Goal: Transaction & Acquisition: Purchase product/service

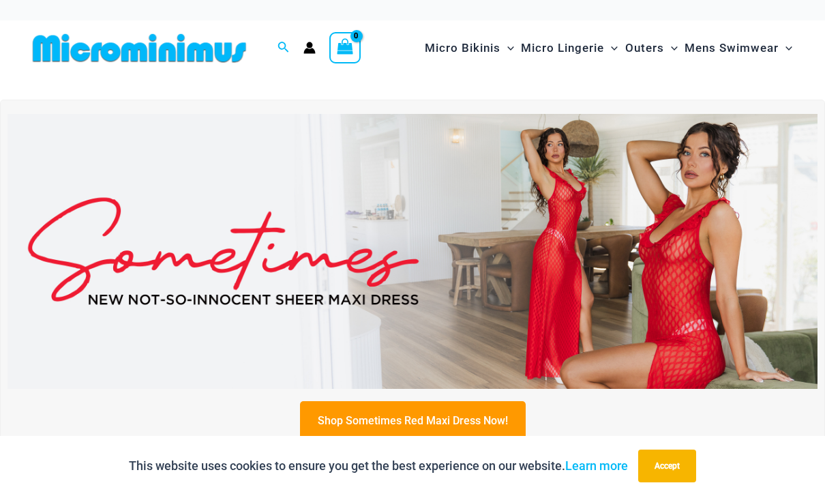
click at [120, 258] on img at bounding box center [413, 252] width 810 height 276
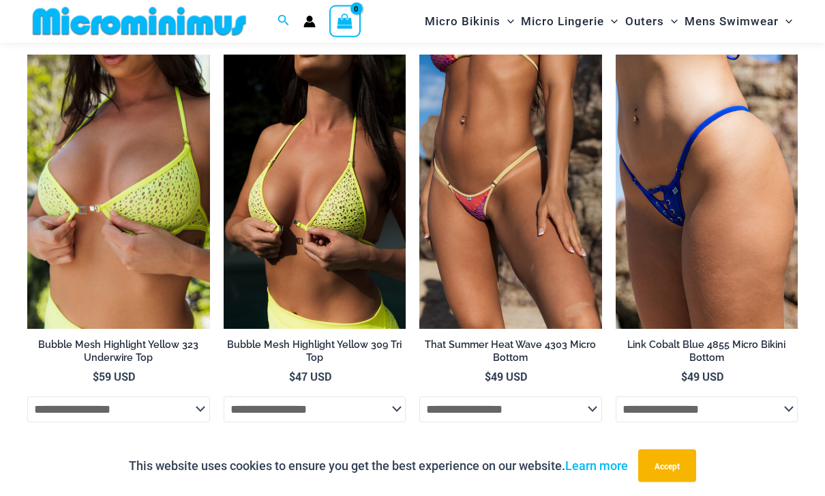
scroll to position [1283, 0]
click at [224, 55] on img at bounding box center [224, 55] width 0 height 0
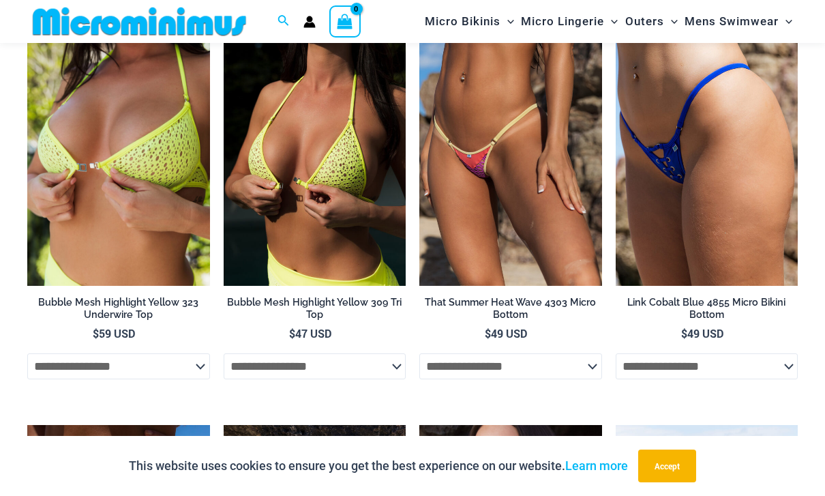
click at [27, 12] on img at bounding box center [27, 12] width 0 height 0
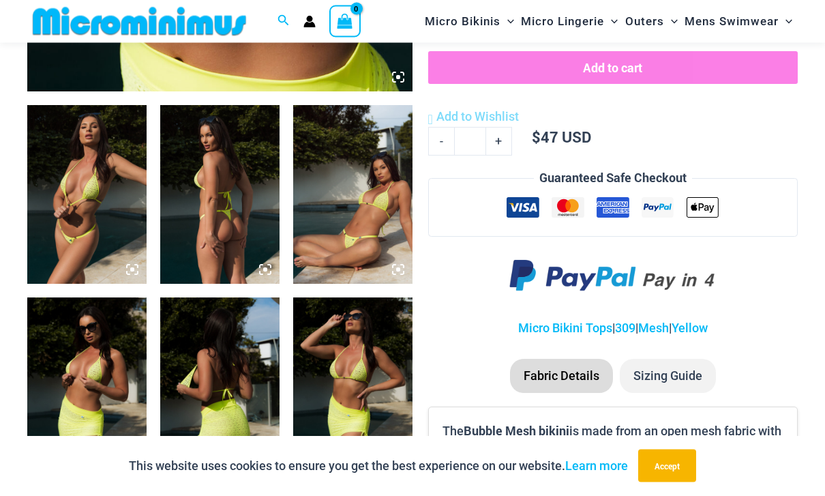
click at [76, 237] on img at bounding box center [86, 195] width 119 height 179
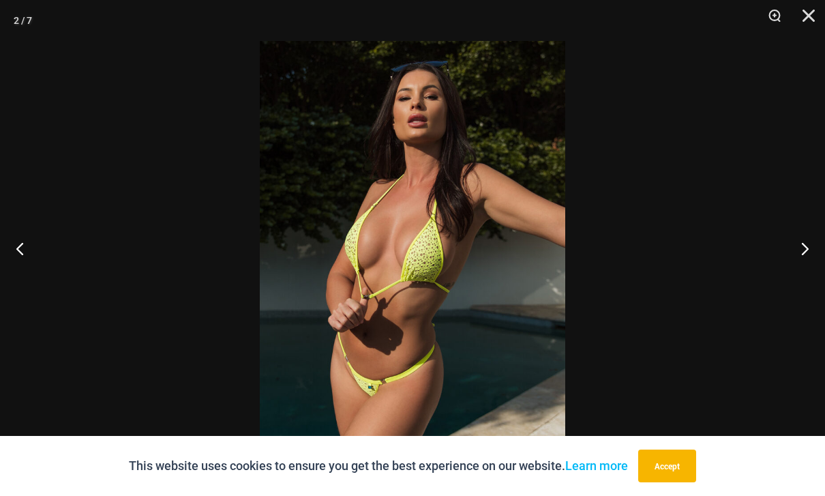
click at [800, 276] on button "Next" at bounding box center [799, 248] width 51 height 68
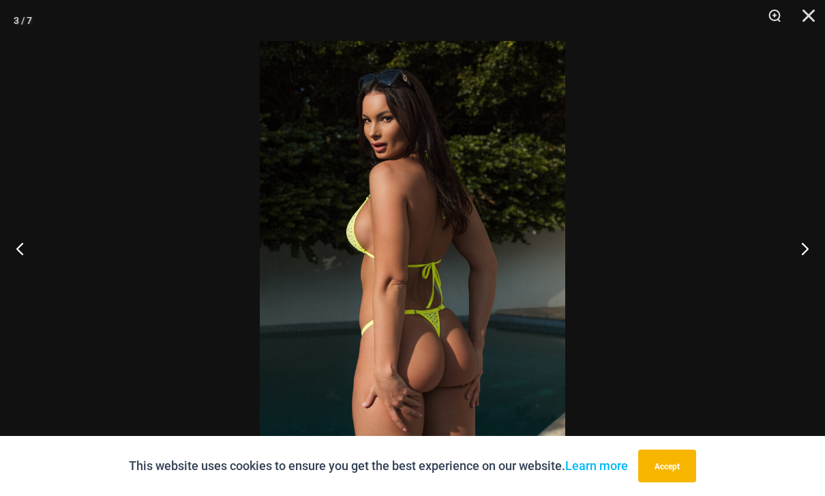
click at [795, 282] on button "Next" at bounding box center [799, 248] width 51 height 68
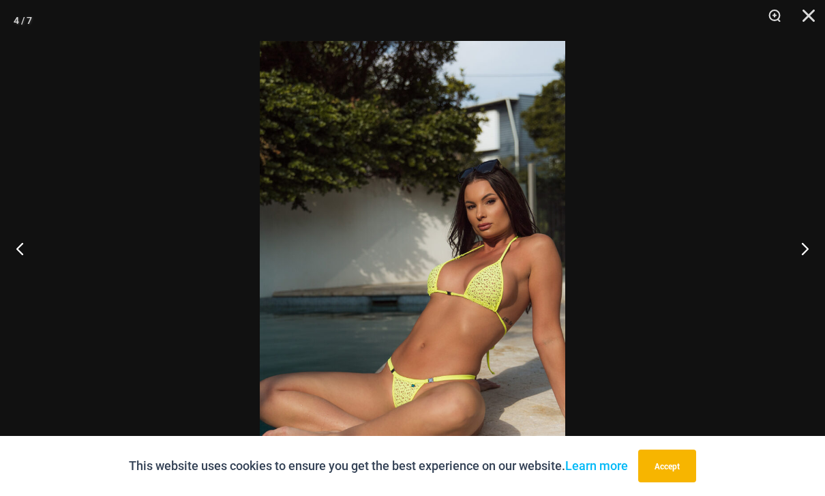
click at [796, 282] on button "Next" at bounding box center [799, 248] width 51 height 68
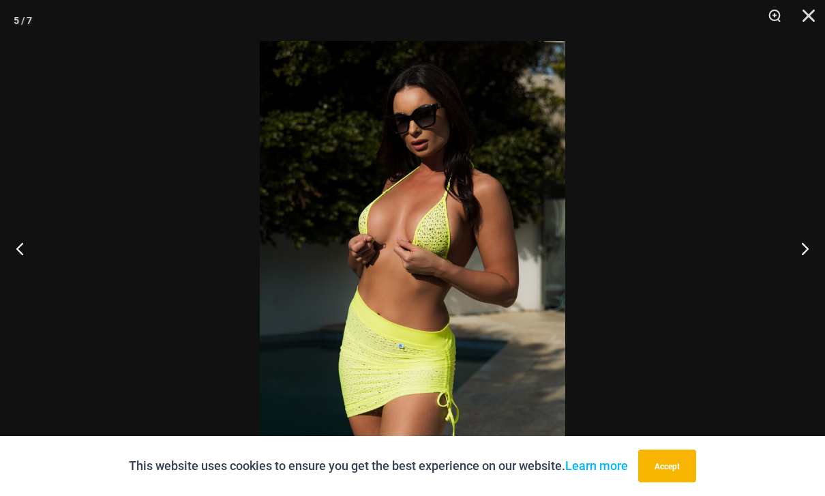
click at [795, 282] on button "Next" at bounding box center [799, 248] width 51 height 68
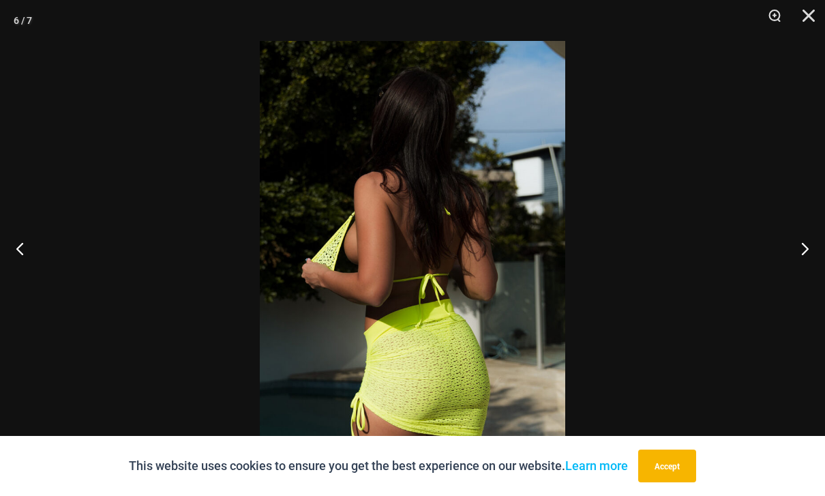
click at [797, 282] on button "Next" at bounding box center [799, 248] width 51 height 68
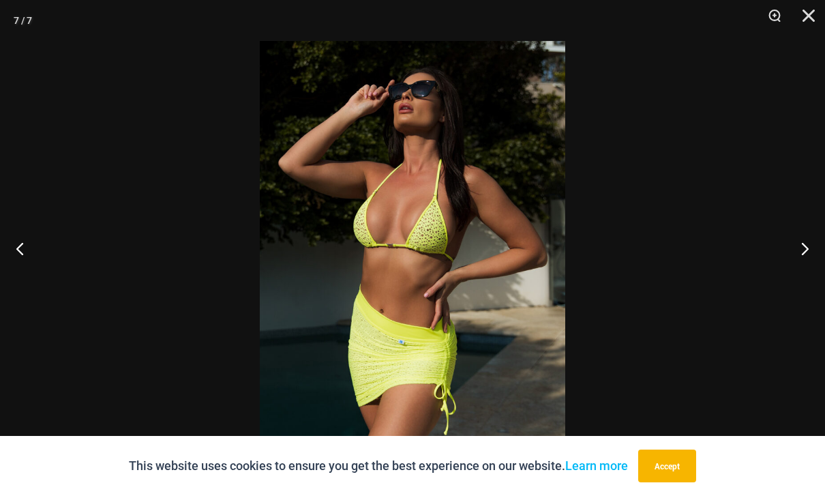
click at [791, 282] on button "Next" at bounding box center [799, 248] width 51 height 68
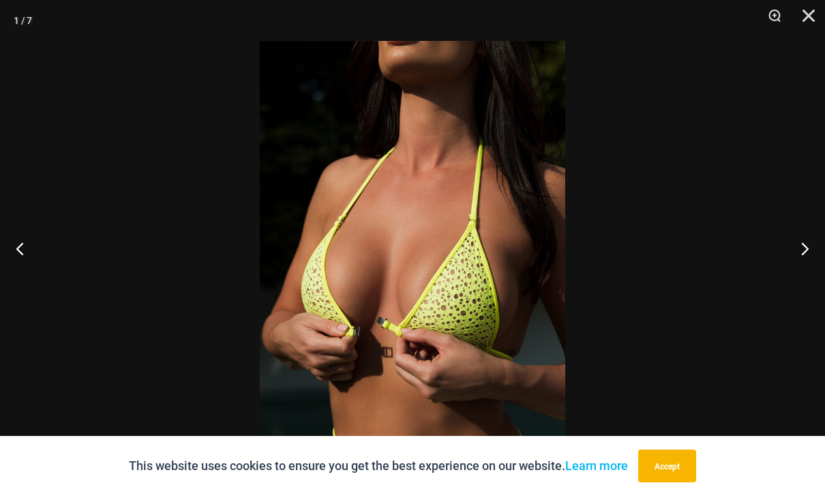
click at [791, 282] on button "Next" at bounding box center [799, 248] width 51 height 68
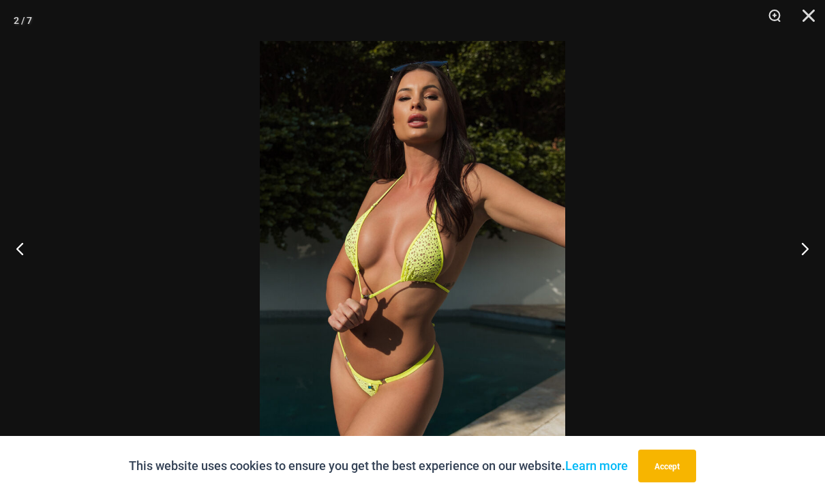
click at [788, 282] on button "Next" at bounding box center [799, 248] width 51 height 68
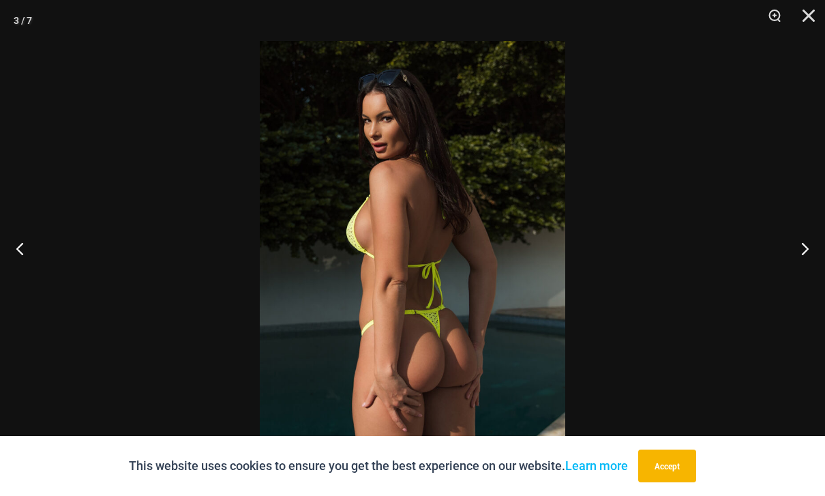
click at [791, 282] on button "Next" at bounding box center [799, 248] width 51 height 68
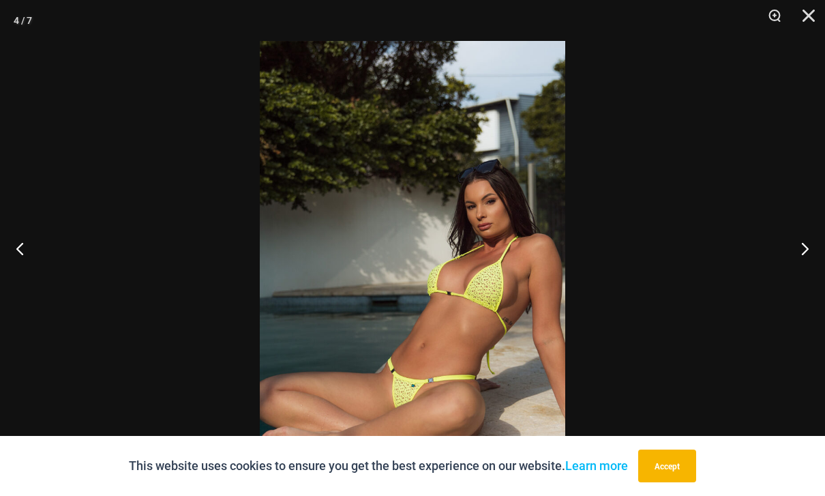
click at [787, 282] on button "Next" at bounding box center [799, 248] width 51 height 68
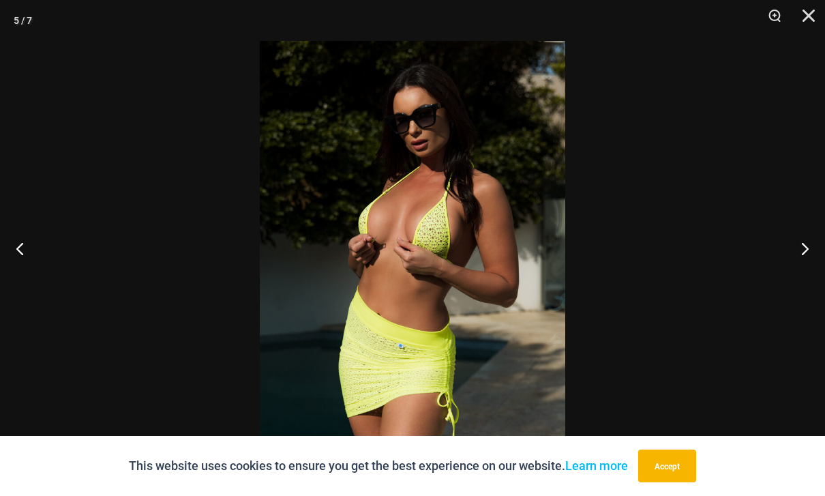
click at [790, 282] on button "Next" at bounding box center [799, 248] width 51 height 68
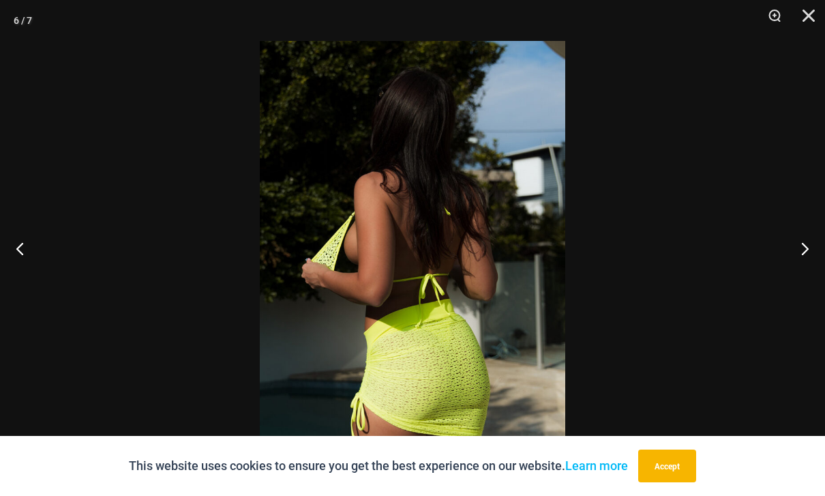
click at [794, 282] on button "Next" at bounding box center [799, 248] width 51 height 68
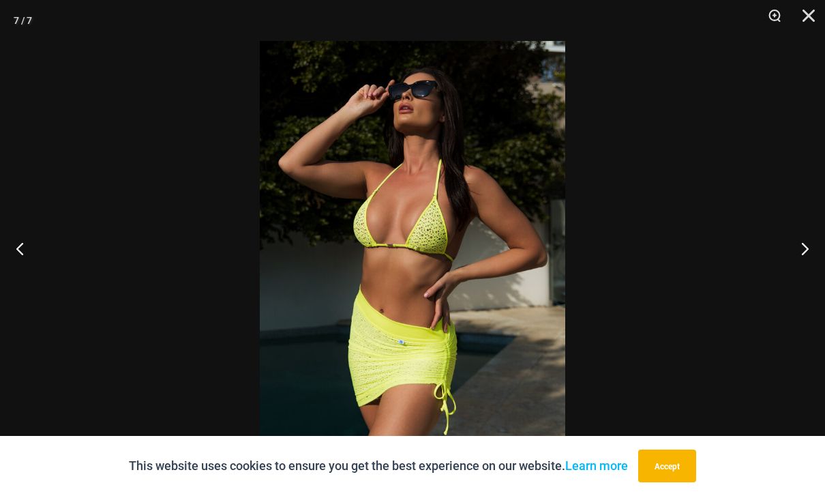
click at [791, 282] on button "Next" at bounding box center [799, 248] width 51 height 68
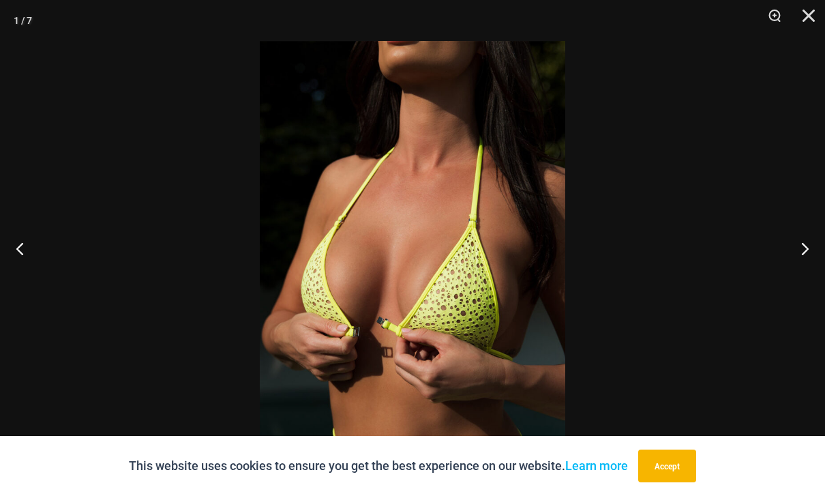
click at [790, 282] on button "Next" at bounding box center [799, 248] width 51 height 68
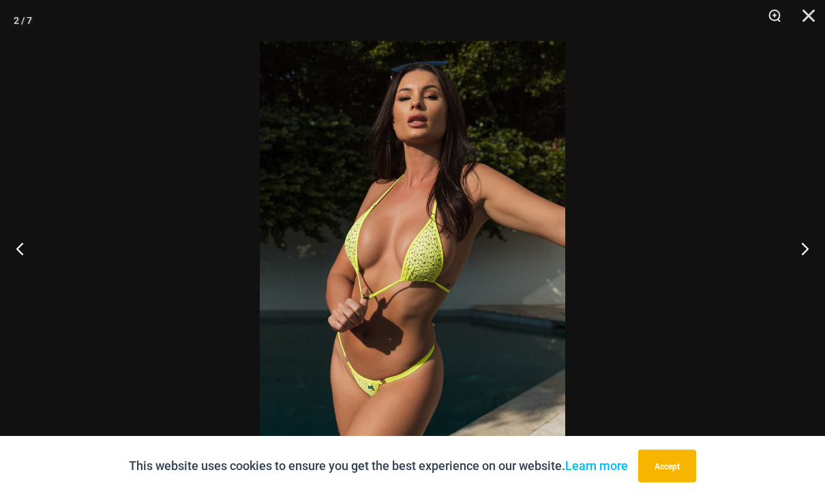
click at [818, 21] on button "Close" at bounding box center [804, 20] width 34 height 41
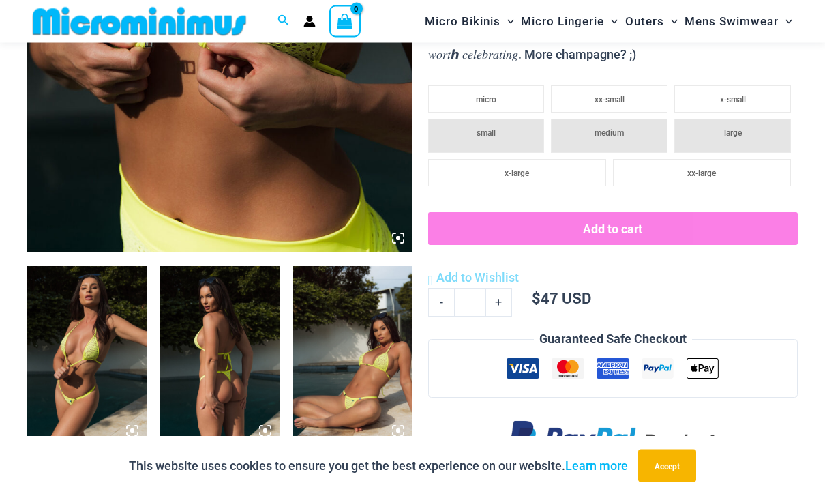
scroll to position [436, 0]
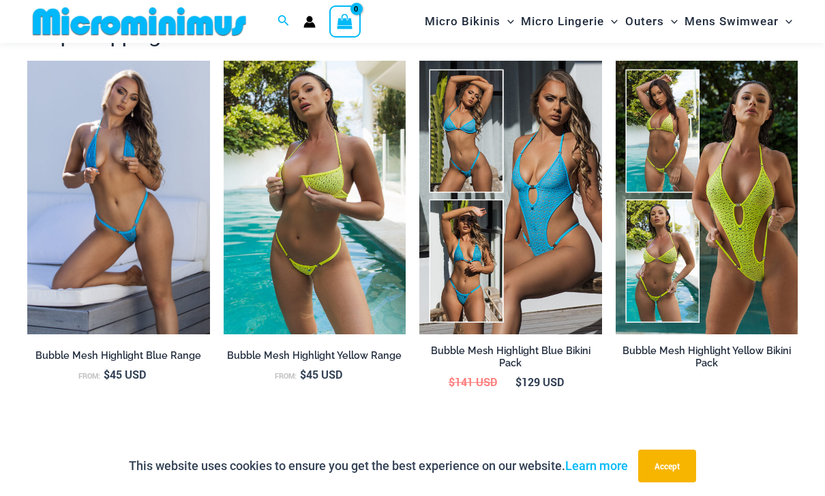
scroll to position [1124, 0]
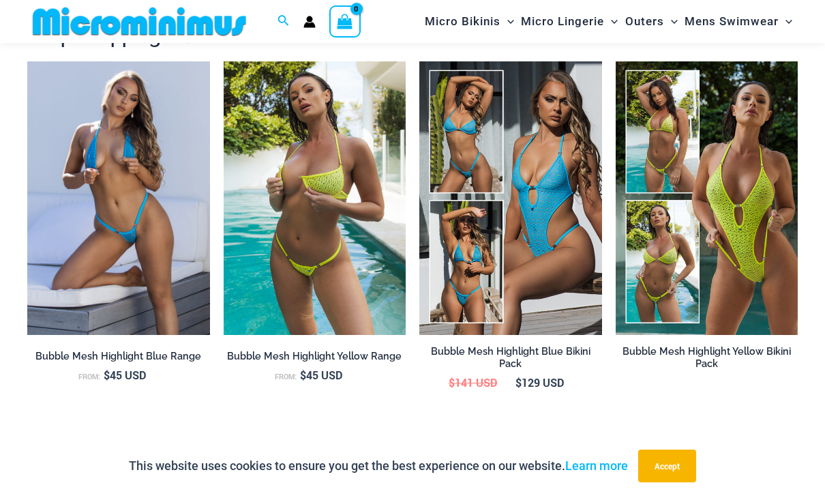
click at [224, 61] on img at bounding box center [224, 61] width 0 height 0
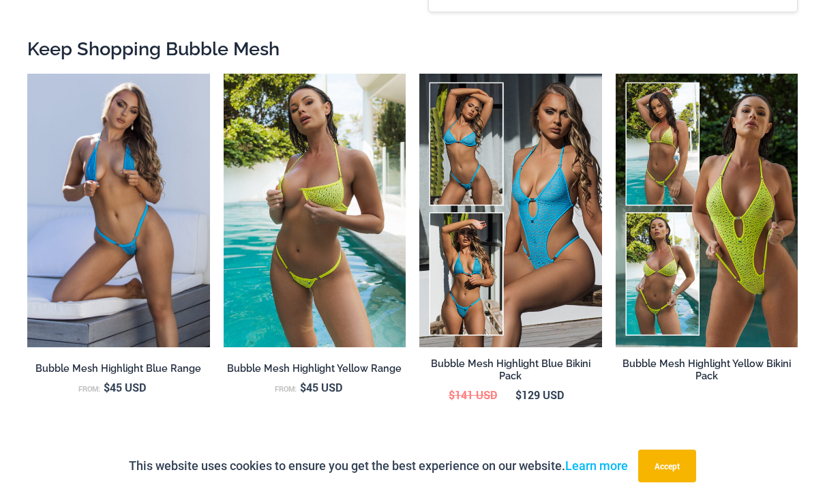
scroll to position [1168, 0]
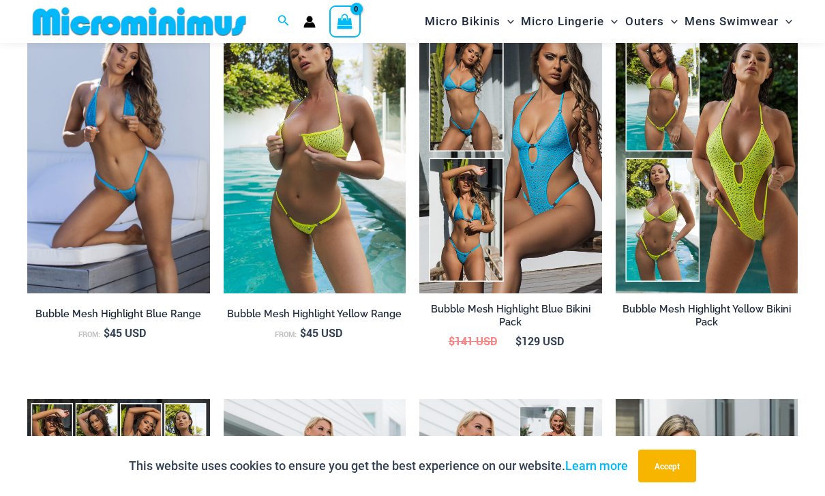
click at [27, 19] on img at bounding box center [27, 19] width 0 height 0
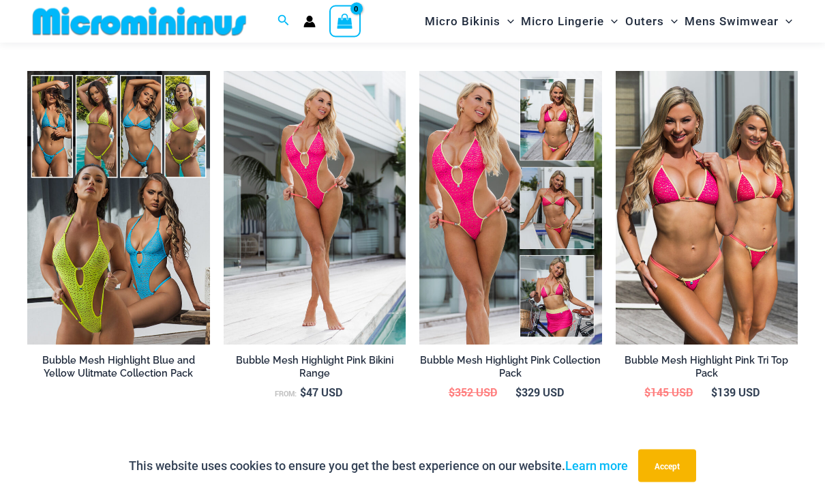
scroll to position [1495, 0]
click at [616, 70] on img at bounding box center [616, 70] width 0 height 0
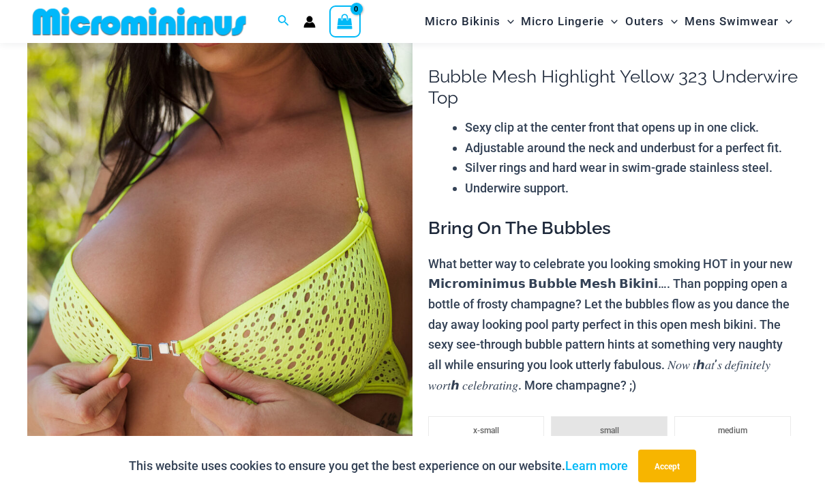
scroll to position [0, 0]
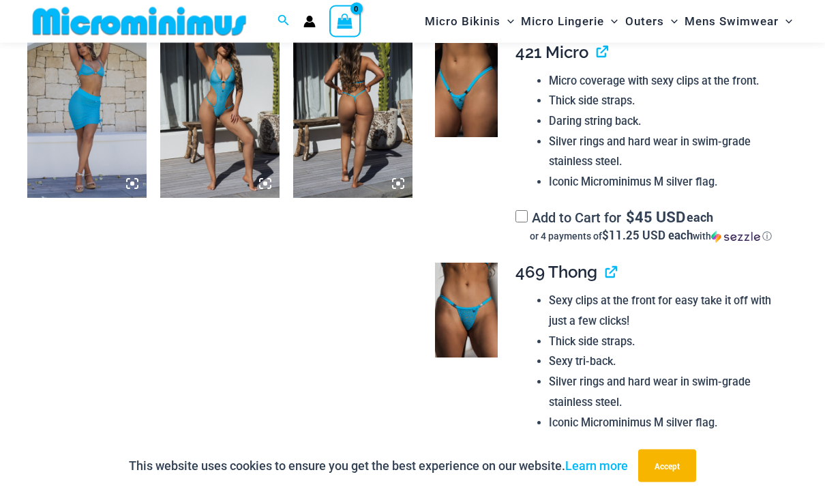
scroll to position [891, 0]
click at [572, 268] on span "469 Thong" at bounding box center [557, 271] width 82 height 20
click at [462, 314] on img at bounding box center [466, 309] width 63 height 94
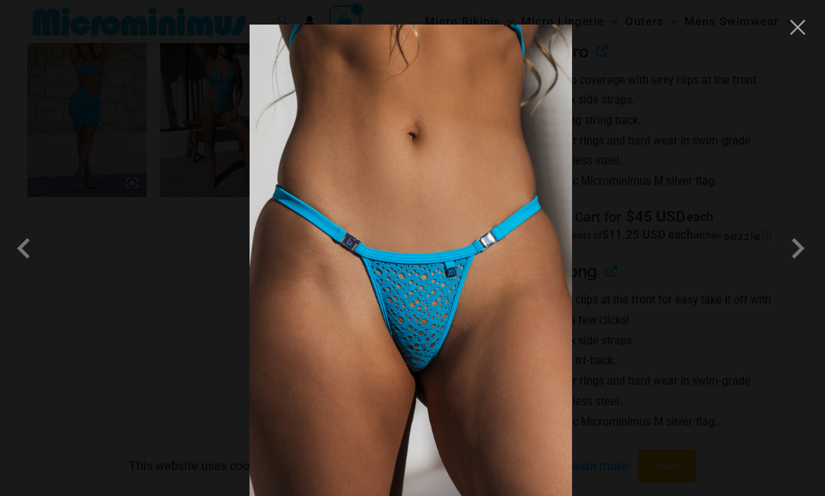
click at [796, 269] on span at bounding box center [797, 248] width 41 height 41
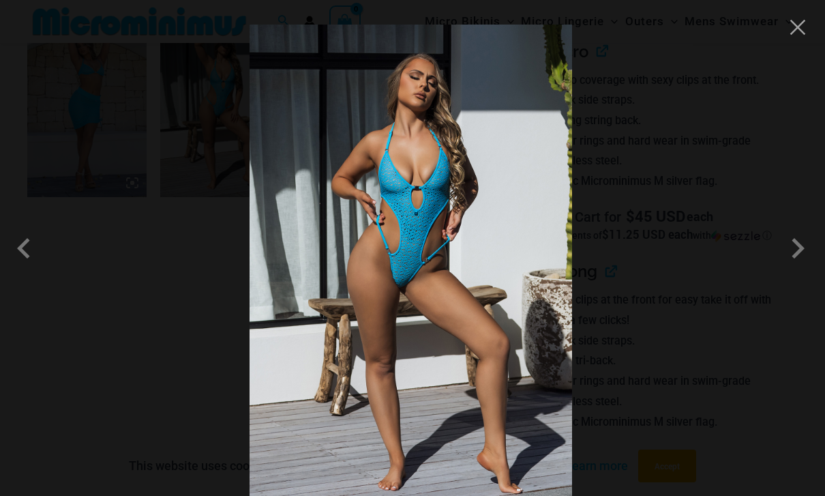
click at [790, 269] on span at bounding box center [797, 248] width 41 height 41
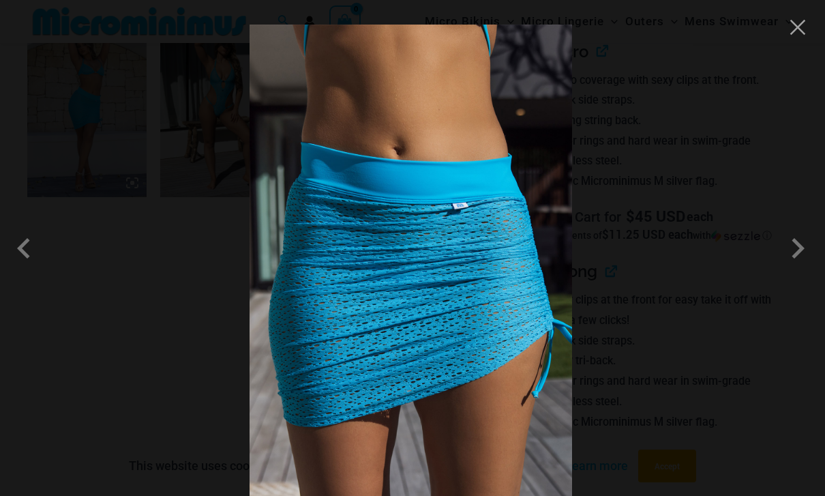
click at [797, 29] on button "Close" at bounding box center [798, 27] width 20 height 20
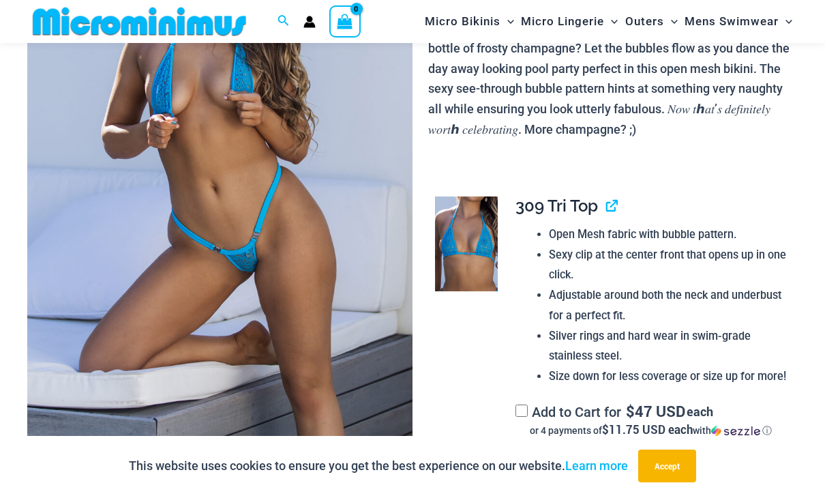
scroll to position [235, 0]
click at [477, 248] on img at bounding box center [466, 244] width 63 height 94
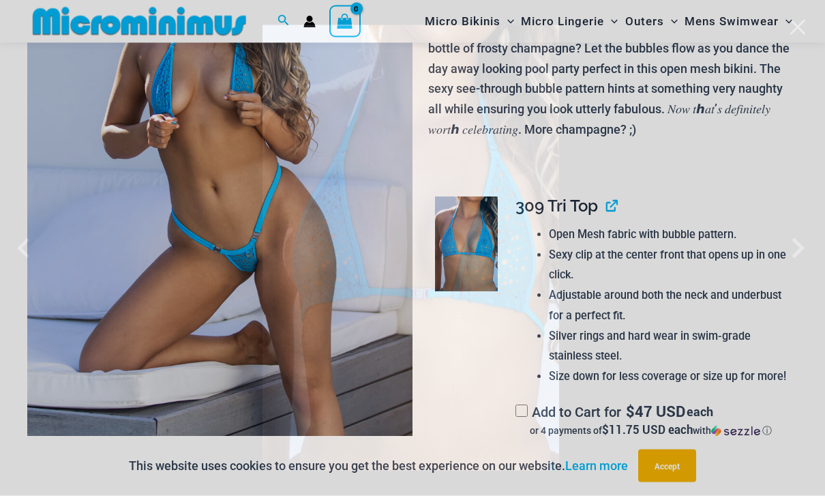
scroll to position [235, 0]
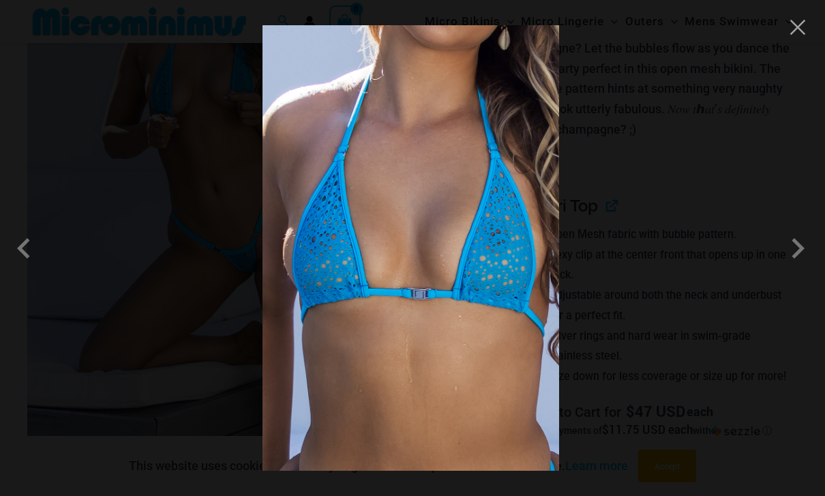
click at [803, 21] on button "Close" at bounding box center [798, 27] width 20 height 20
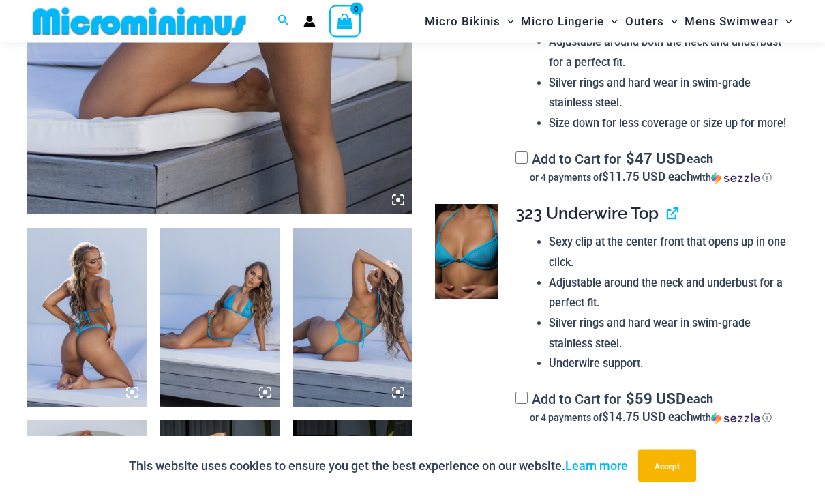
scroll to position [477, 0]
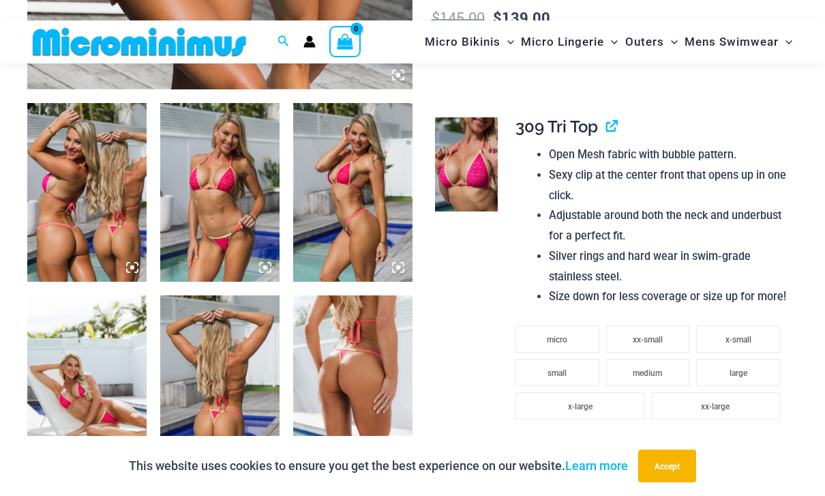
scroll to position [612, 0]
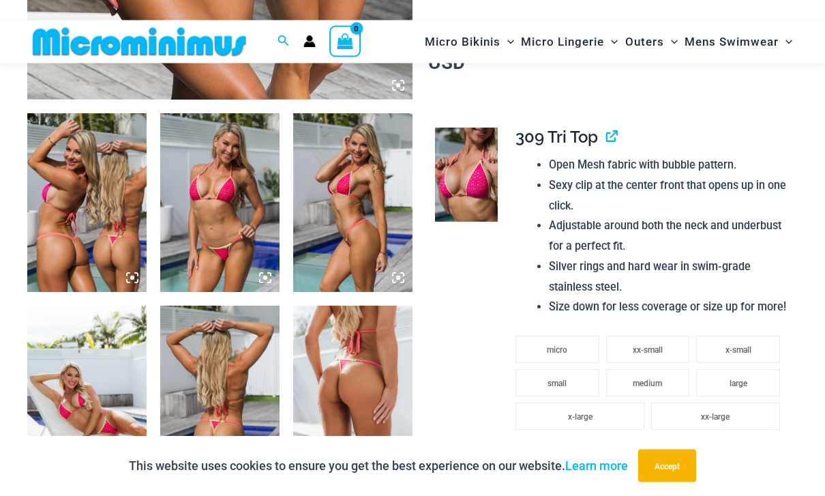
click at [479, 184] on img at bounding box center [466, 175] width 63 height 94
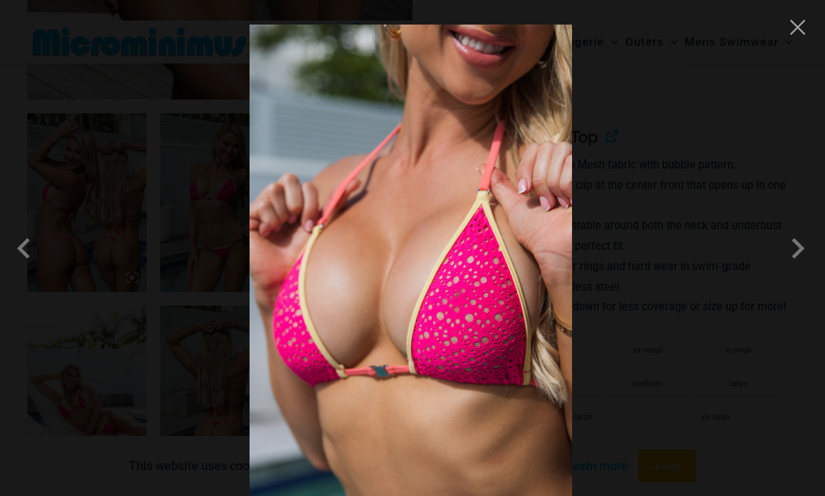
click at [803, 32] on button "Close" at bounding box center [798, 27] width 20 height 20
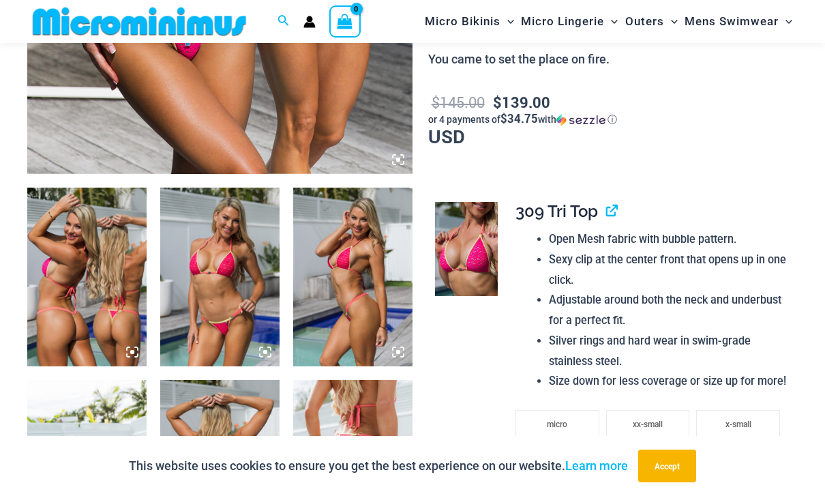
scroll to position [525, 0]
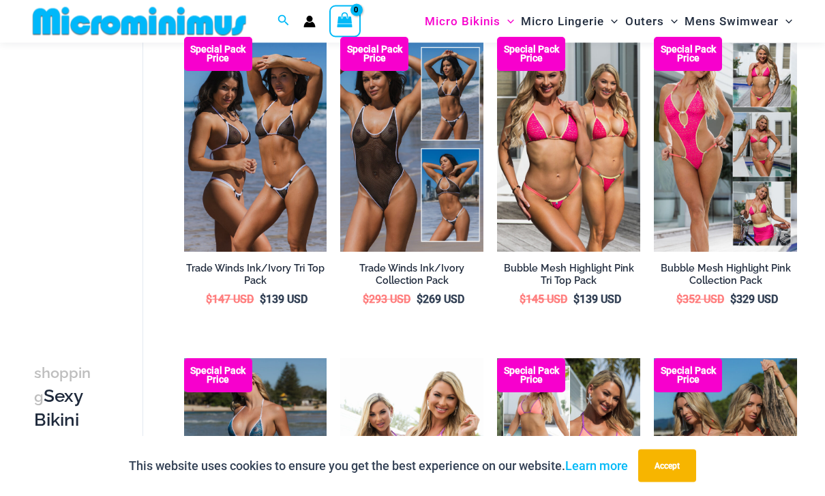
scroll to position [108, 0]
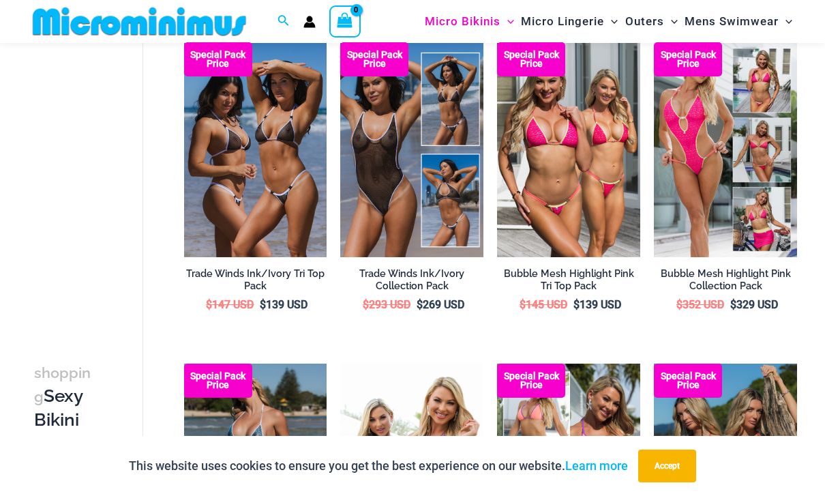
click at [184, 42] on img at bounding box center [184, 42] width 0 height 0
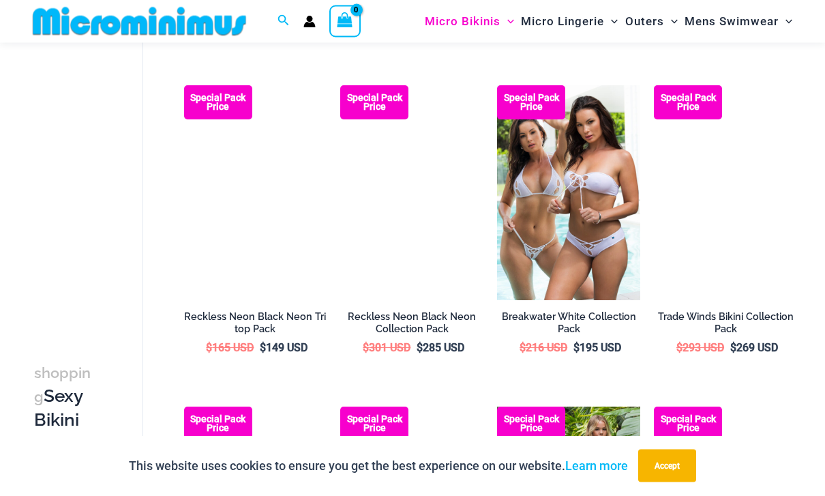
scroll to position [1028, 0]
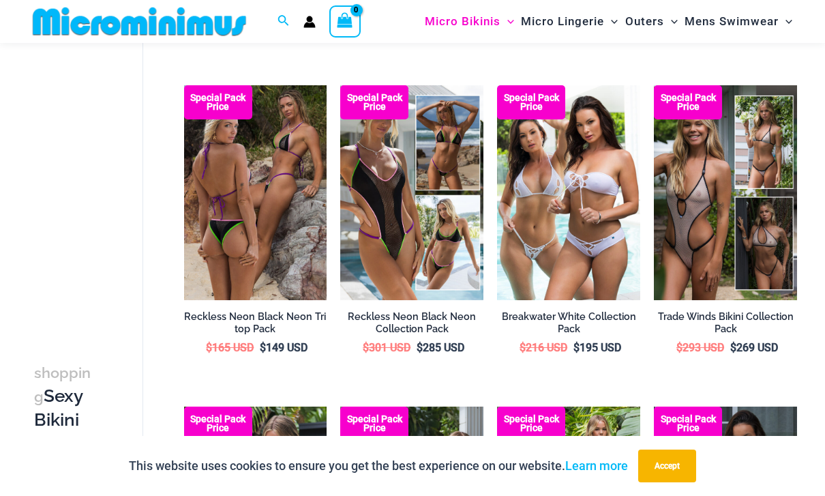
click at [184, 85] on img at bounding box center [184, 85] width 0 height 0
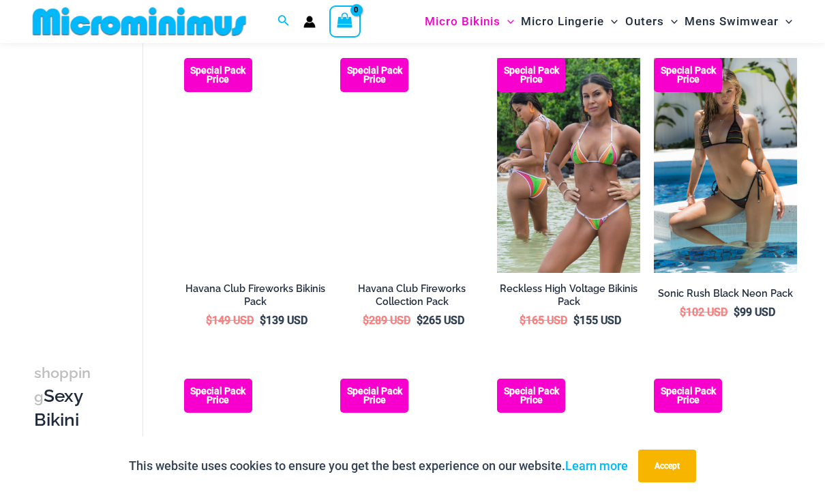
scroll to position [1696, 0]
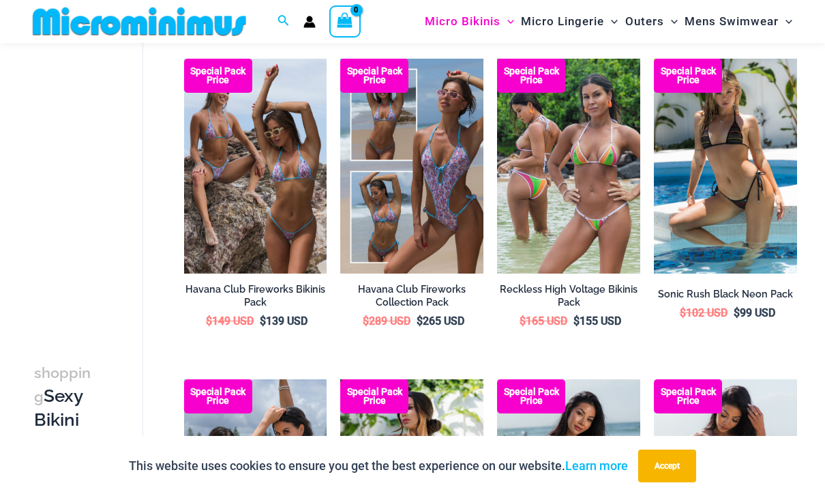
click at [654, 59] on img at bounding box center [654, 59] width 0 height 0
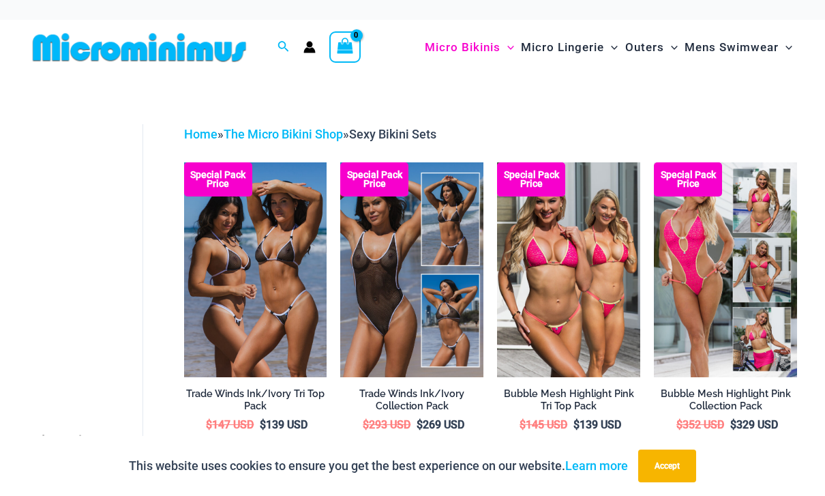
scroll to position [0, 0]
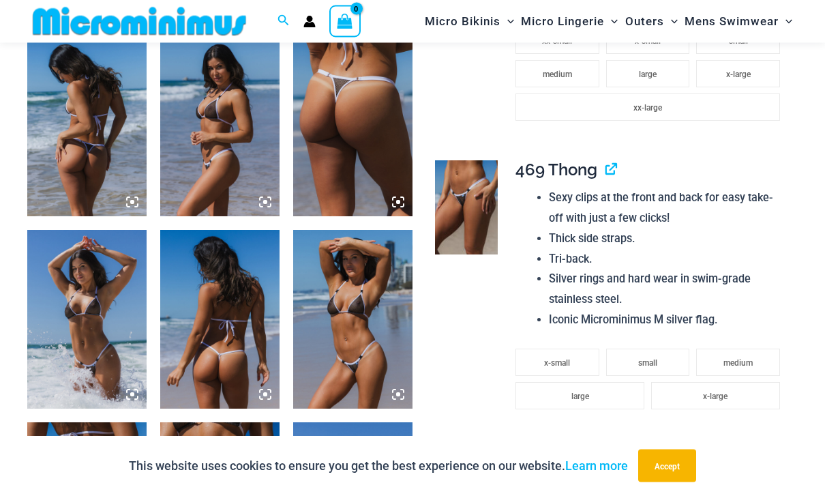
scroll to position [872, 0]
click at [82, 286] on img at bounding box center [86, 319] width 119 height 179
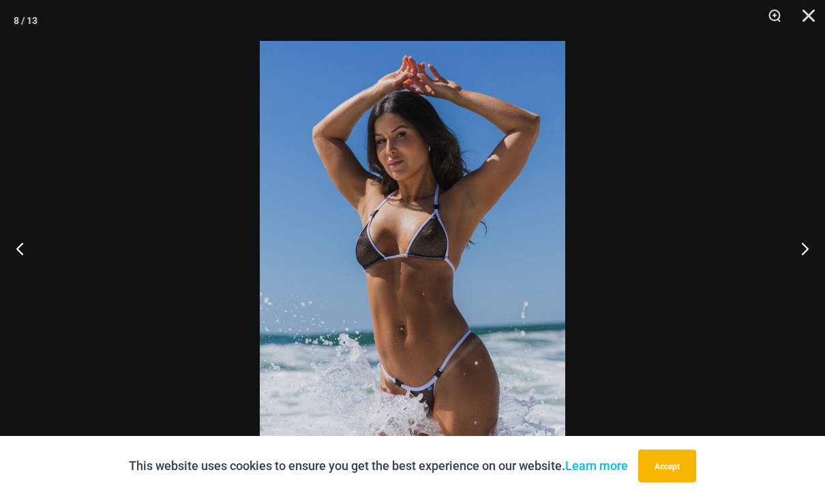
click at [799, 276] on button "Next" at bounding box center [799, 248] width 51 height 68
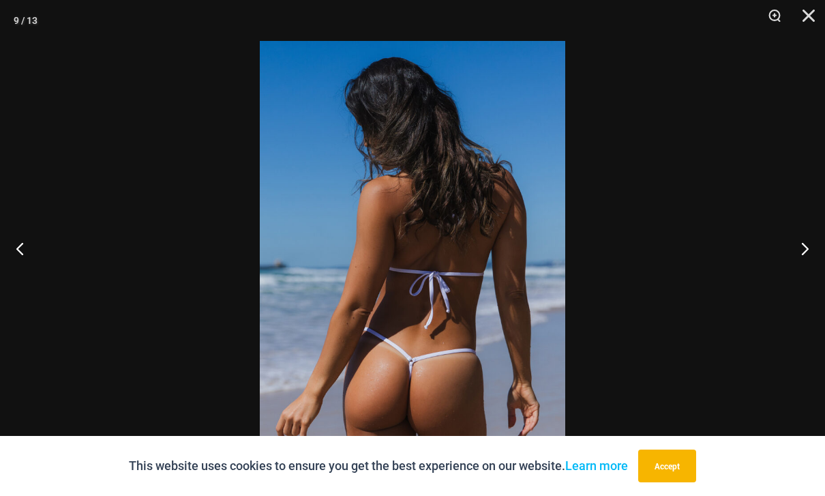
click at [801, 278] on button "Next" at bounding box center [799, 248] width 51 height 68
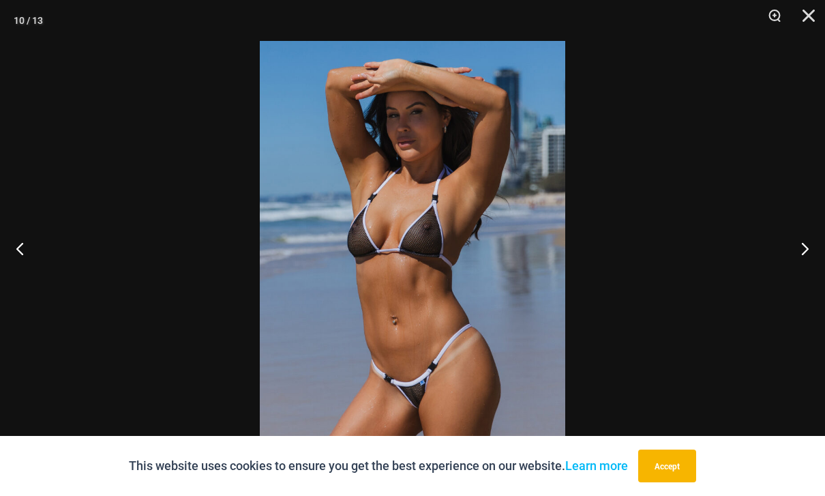
click at [800, 282] on button "Next" at bounding box center [799, 248] width 51 height 68
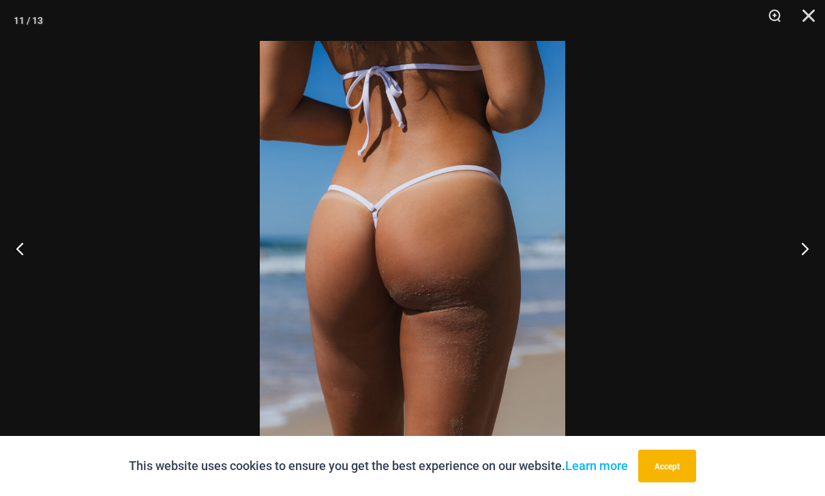
click at [798, 282] on button "Next" at bounding box center [799, 248] width 51 height 68
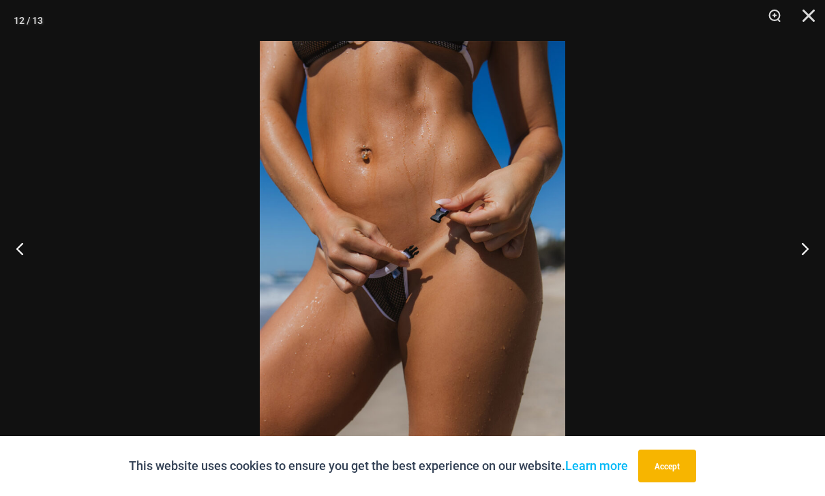
click at [794, 282] on button "Next" at bounding box center [799, 248] width 51 height 68
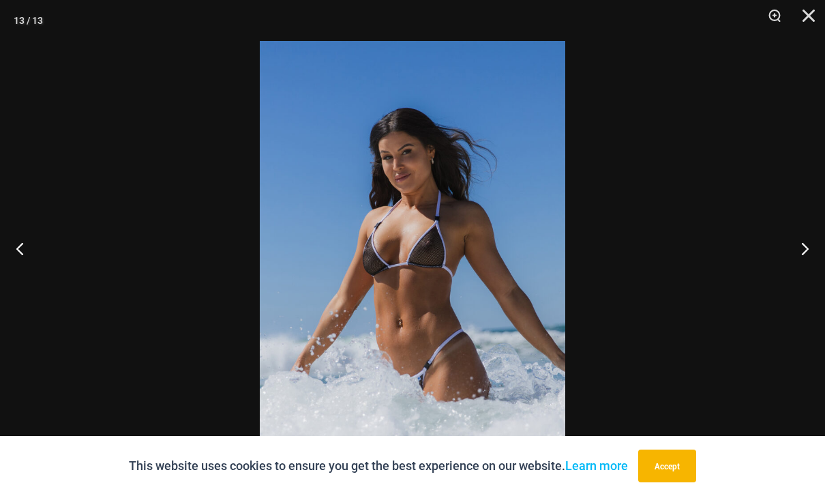
click at [799, 282] on button "Next" at bounding box center [799, 248] width 51 height 68
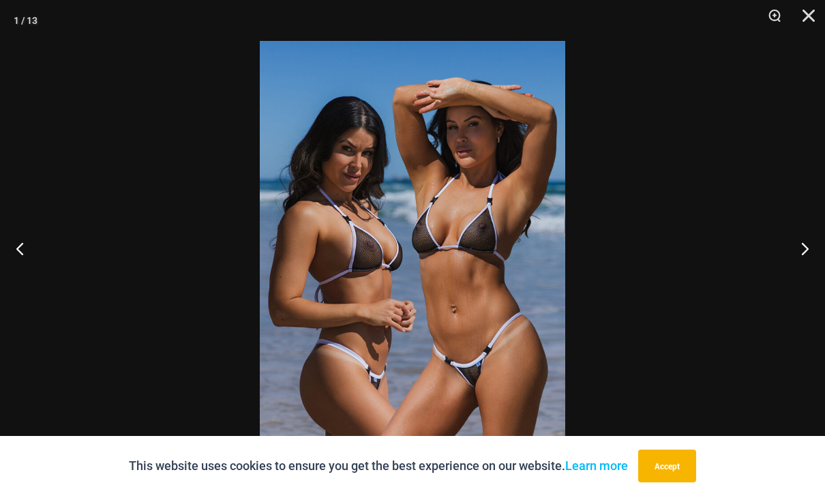
click at [819, 22] on button "Close" at bounding box center [804, 20] width 34 height 41
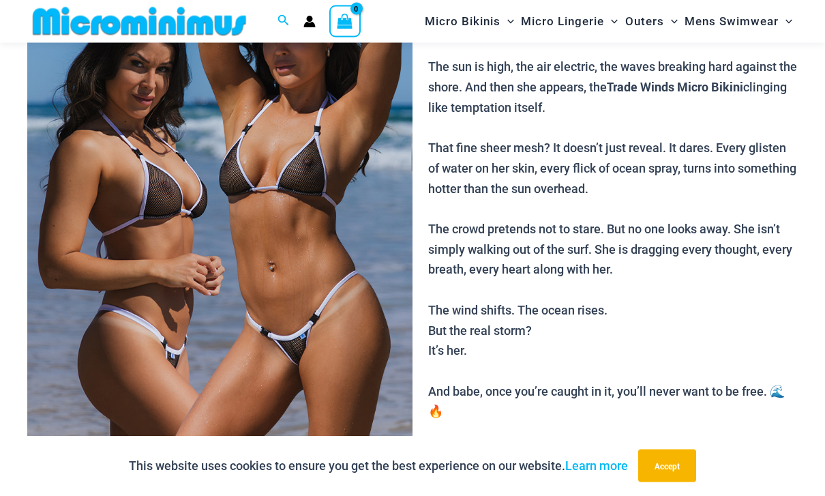
scroll to position [171, 0]
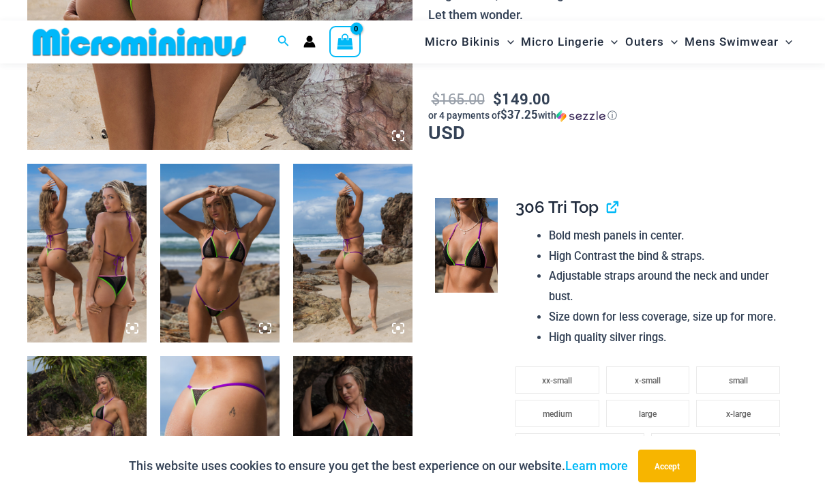
scroll to position [546, 0]
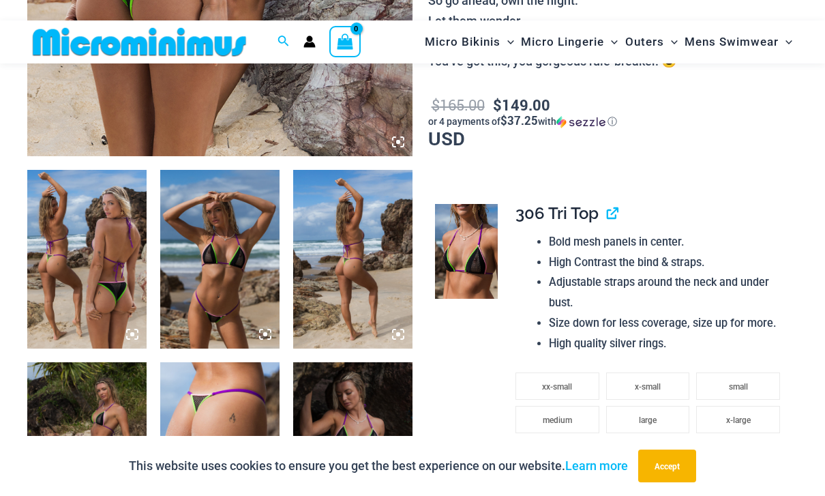
click at [200, 284] on img at bounding box center [219, 259] width 119 height 179
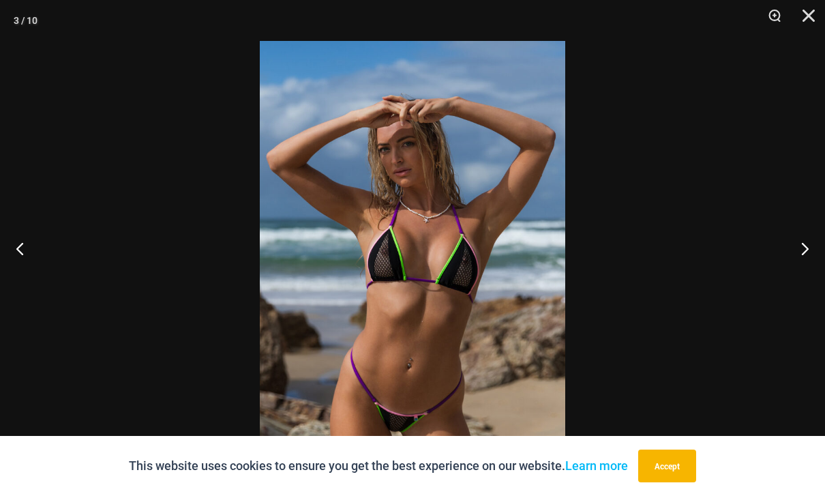
click at [805, 278] on button "Next" at bounding box center [799, 248] width 51 height 68
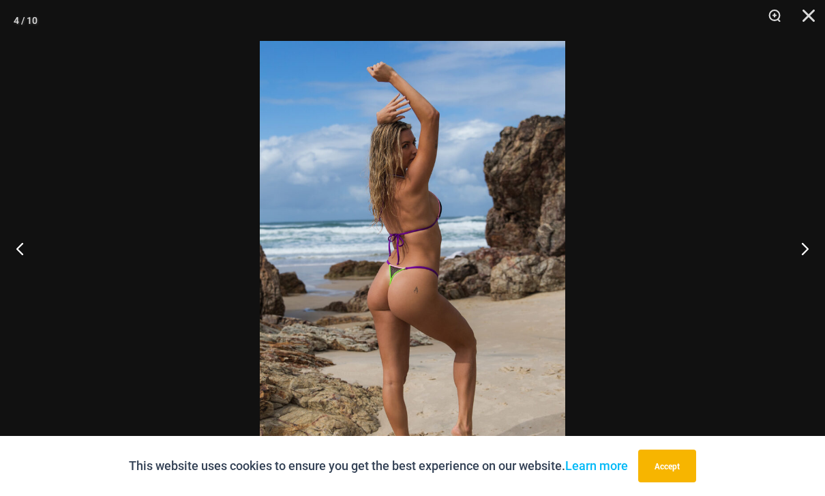
click at [799, 282] on button "Next" at bounding box center [799, 248] width 51 height 68
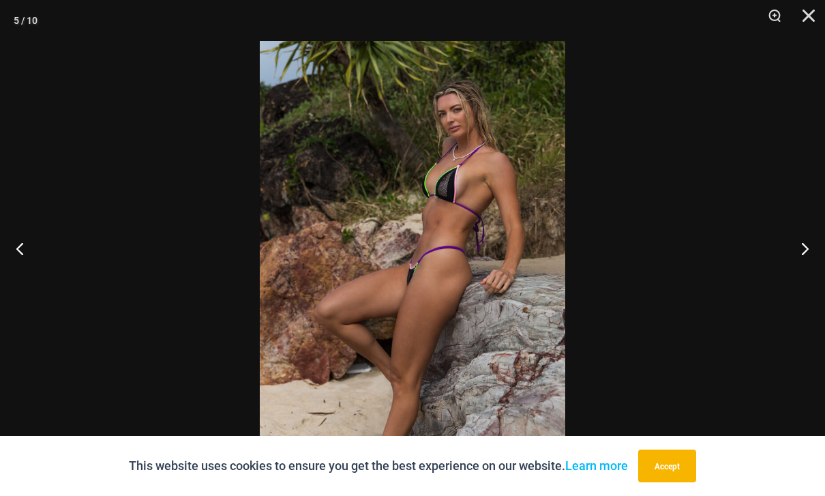
click at [804, 282] on button "Next" at bounding box center [799, 248] width 51 height 68
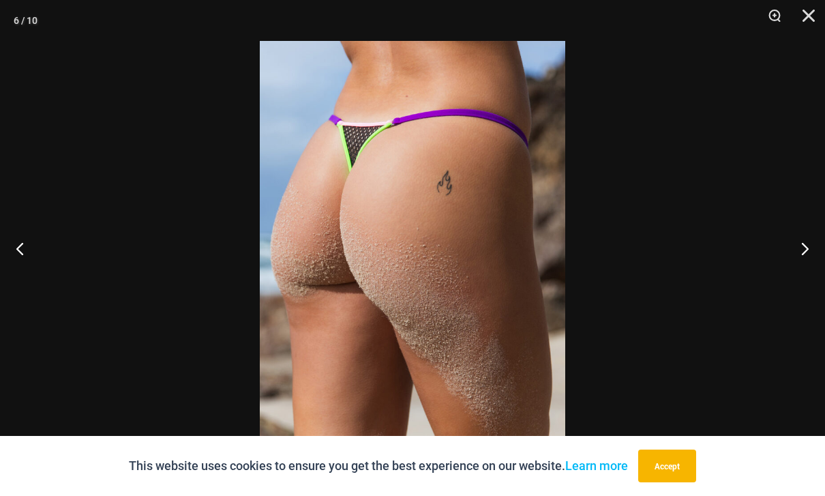
click at [806, 282] on button "Next" at bounding box center [799, 248] width 51 height 68
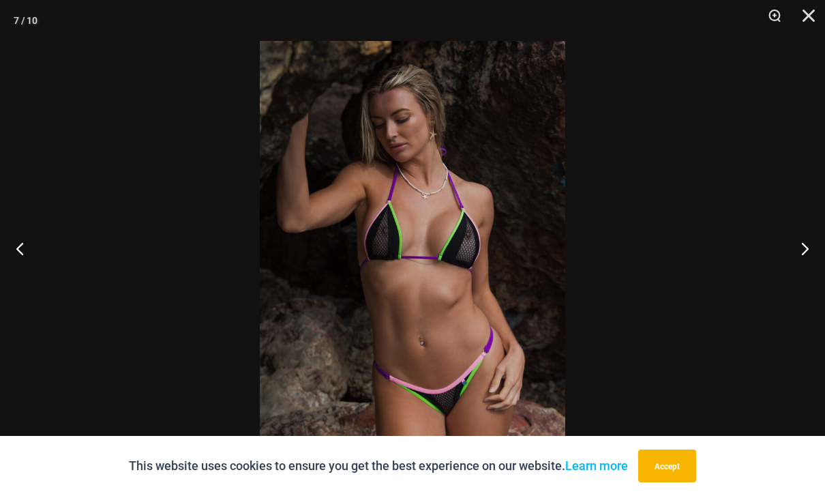
click at [808, 282] on button "Next" at bounding box center [799, 248] width 51 height 68
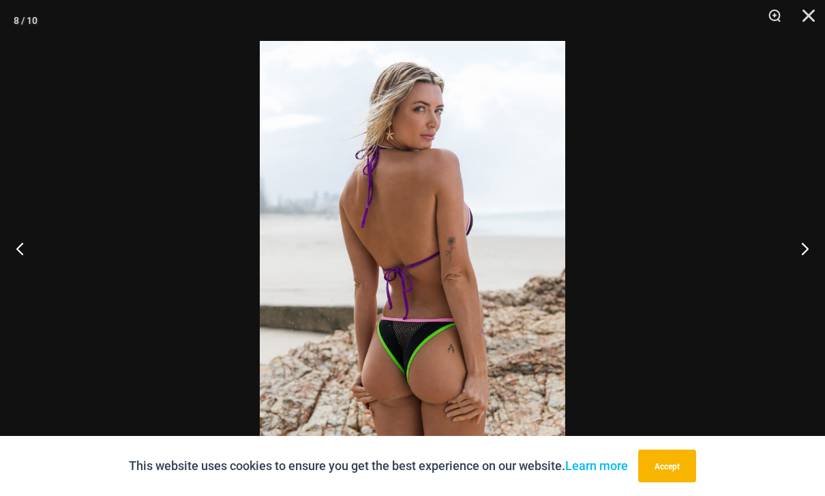
click at [810, 282] on button "Next" at bounding box center [799, 248] width 51 height 68
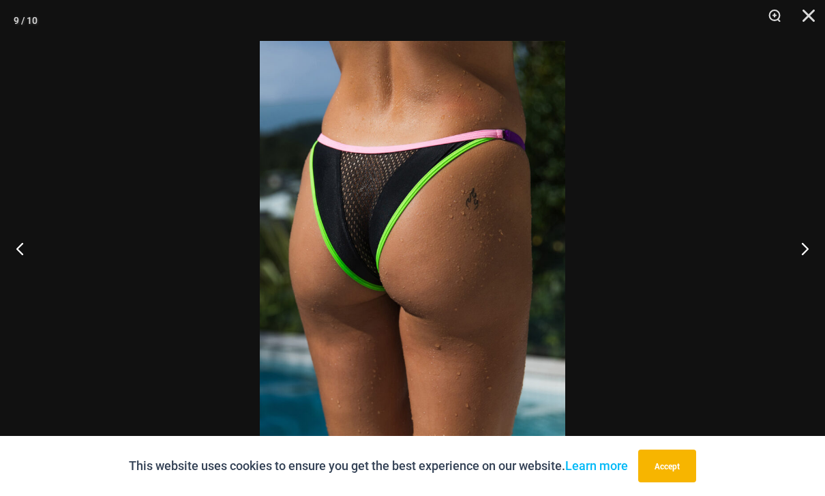
click at [809, 282] on button "Next" at bounding box center [799, 248] width 51 height 68
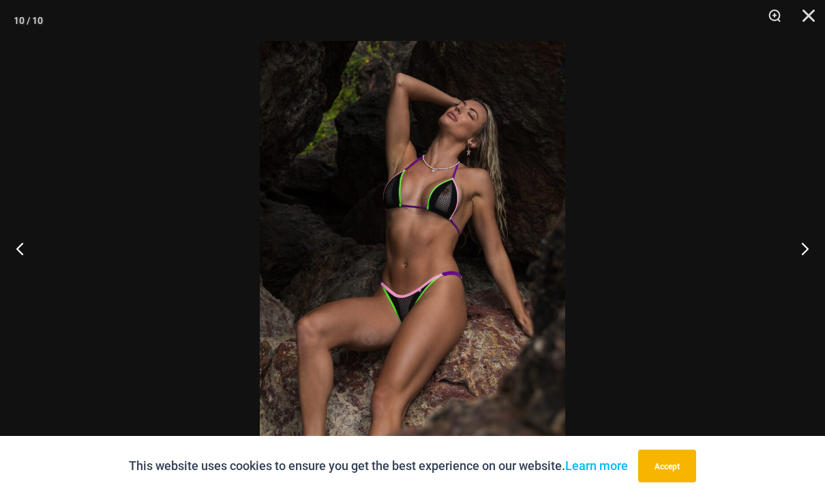
click at [816, 282] on button "Next" at bounding box center [799, 248] width 51 height 68
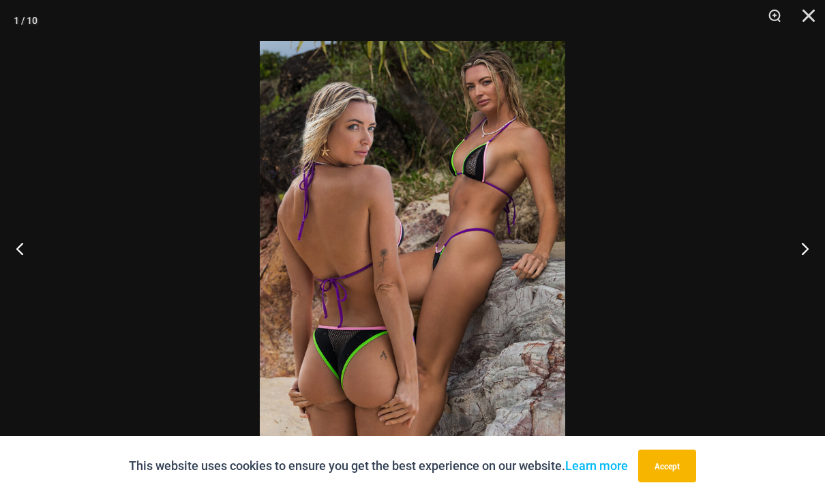
click at [27, 266] on button "Previous" at bounding box center [25, 248] width 51 height 68
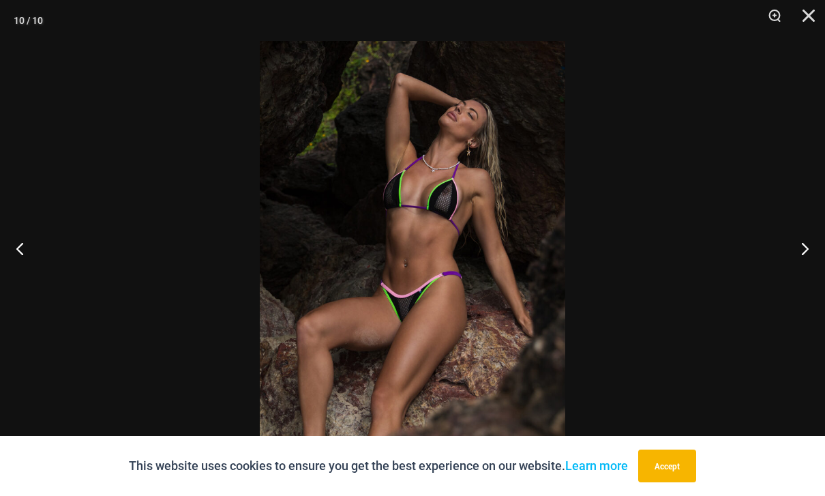
click at [810, 282] on button "Next" at bounding box center [799, 248] width 51 height 68
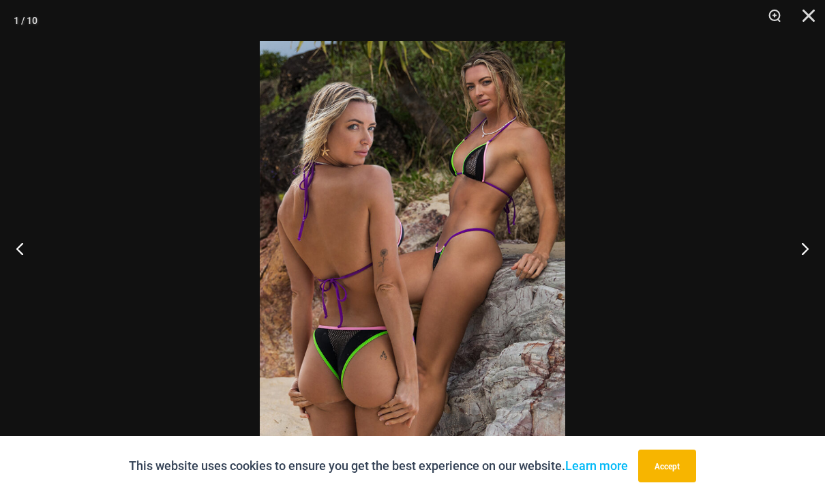
click at [812, 278] on button "Next" at bounding box center [799, 248] width 51 height 68
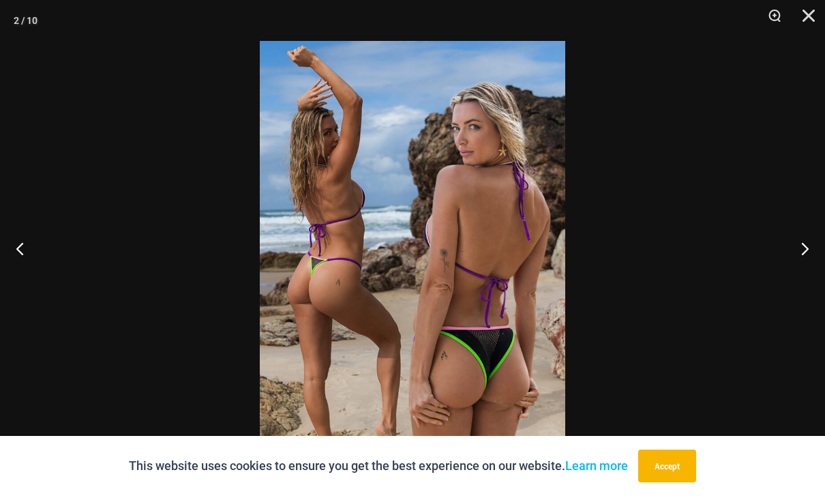
click at [814, 281] on button "Next" at bounding box center [799, 248] width 51 height 68
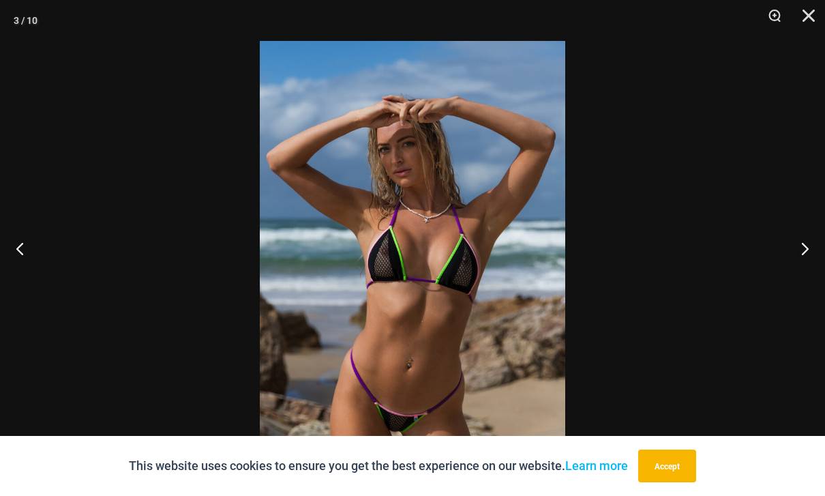
click at [805, 19] on button "Close" at bounding box center [804, 20] width 34 height 41
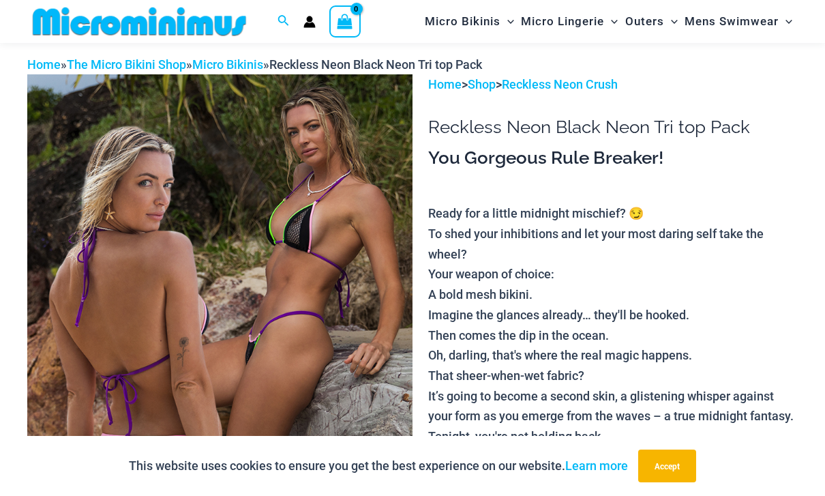
scroll to position [9, 0]
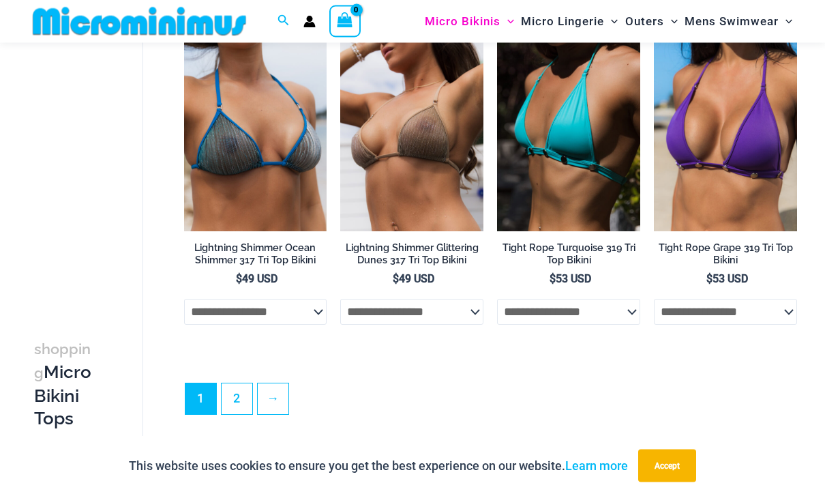
scroll to position [3044, 0]
click at [243, 389] on link "2" at bounding box center [237, 398] width 31 height 31
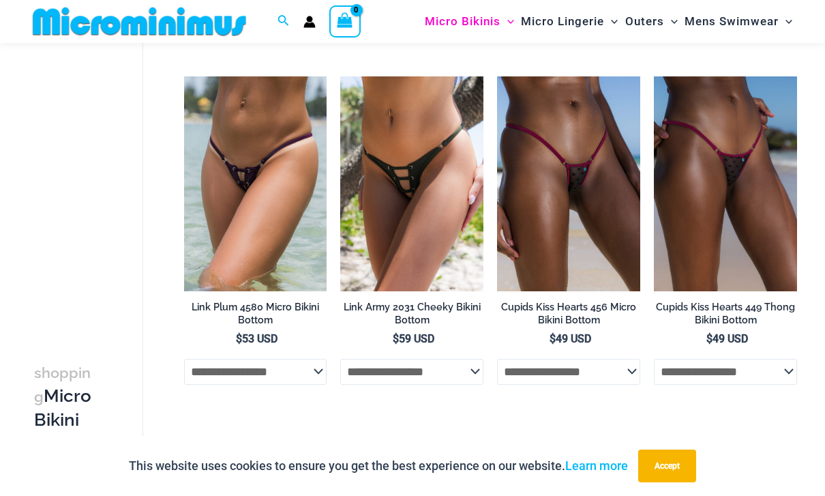
scroll to position [3245, 0]
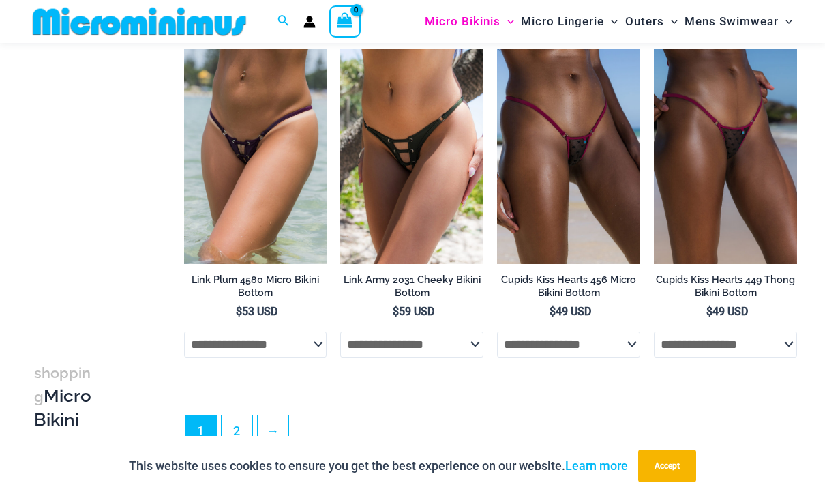
click at [246, 432] on link "2" at bounding box center [237, 430] width 31 height 31
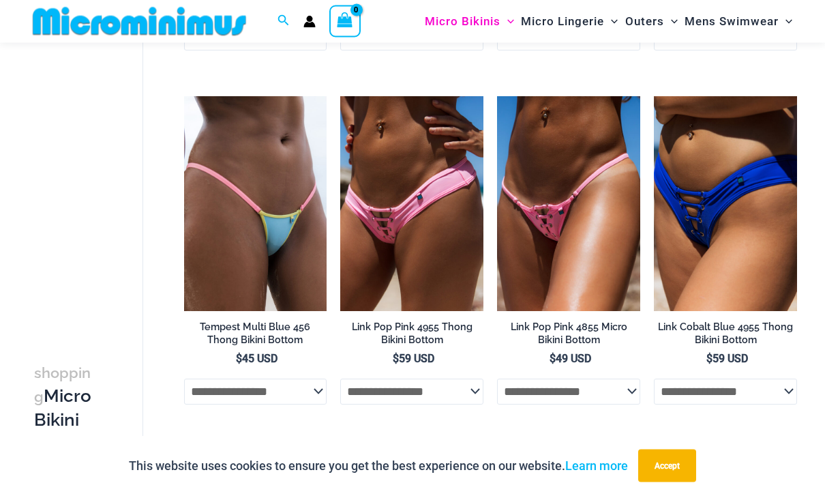
scroll to position [2176, 0]
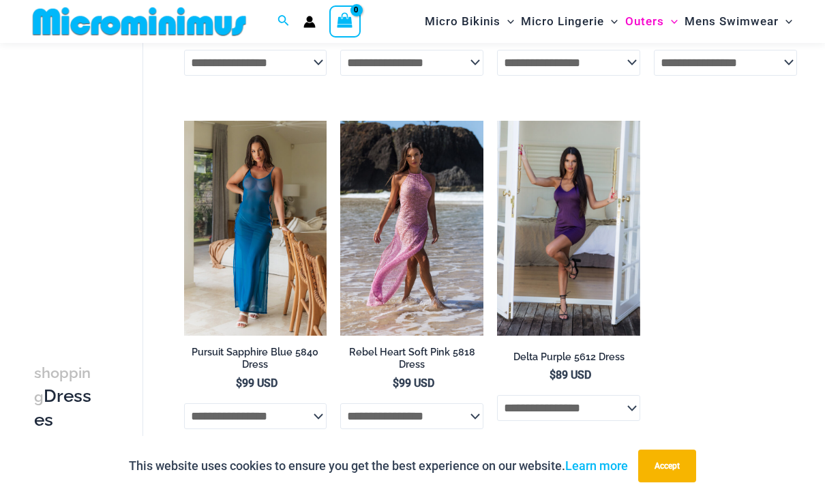
scroll to position [728, 0]
